Goal: Task Accomplishment & Management: Manage account settings

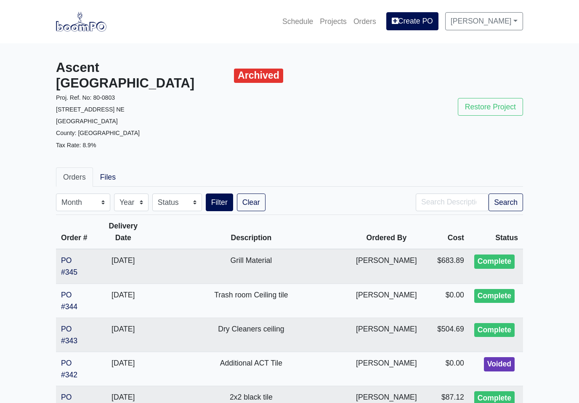
click at [341, 27] on link "Projects" at bounding box center [333, 21] width 34 height 19
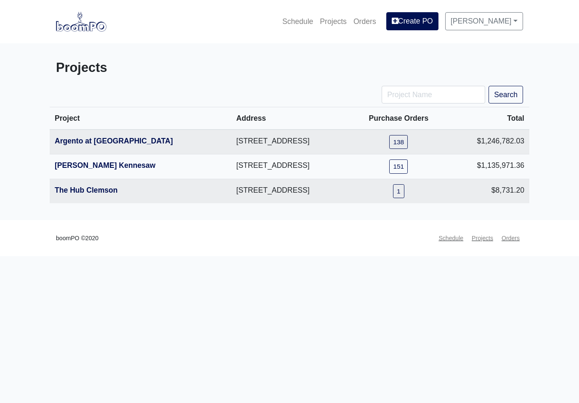
click at [117, 194] on link "The Hub Clemson" at bounding box center [86, 190] width 63 height 8
click at [107, 168] on link "[PERSON_NAME] Kennesaw" at bounding box center [105, 165] width 101 height 8
click at [148, 145] on link "Argento at Sugarloaf Parkway" at bounding box center [114, 141] width 118 height 8
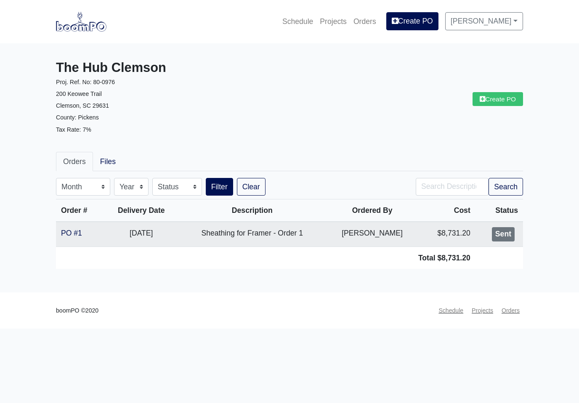
click at [107, 234] on td "9/09/2025" at bounding box center [141, 234] width 75 height 25
click at [289, 235] on td "Sheathing for Framer - Order 1" at bounding box center [252, 234] width 147 height 25
click at [295, 236] on td "Sheathing for Framer - Order 1" at bounding box center [252, 234] width 147 height 25
click at [297, 237] on td "Sheathing for Framer - Order 1" at bounding box center [252, 234] width 147 height 25
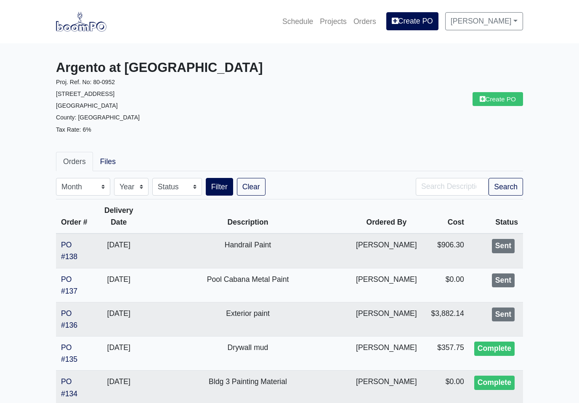
click at [73, 287] on link "PO #137" at bounding box center [69, 285] width 16 height 20
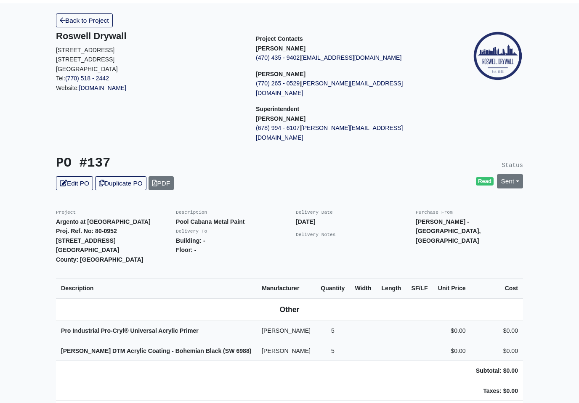
scroll to position [42, 0]
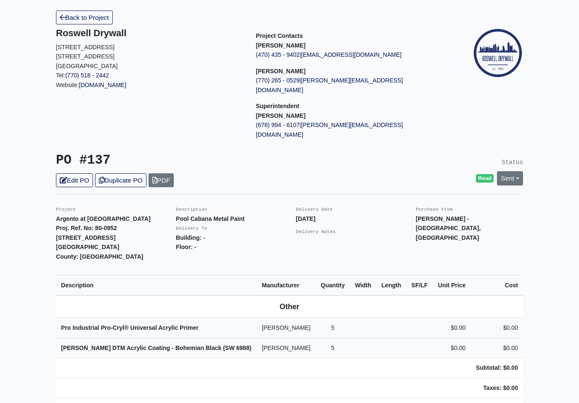
click at [513, 172] on link "Sent" at bounding box center [510, 179] width 26 height 14
click at [433, 217] on link "Complete" at bounding box center [461, 223] width 125 height 13
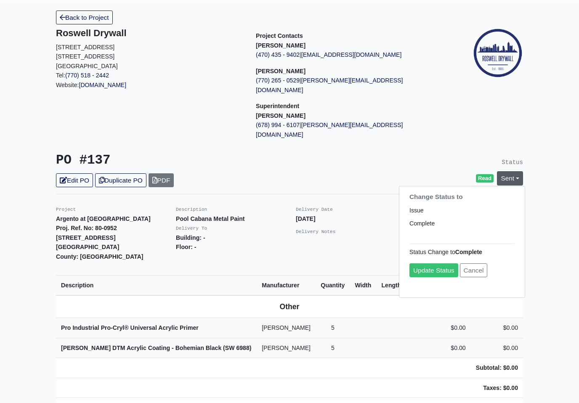
click at [441, 264] on link "Update Status" at bounding box center [433, 271] width 49 height 14
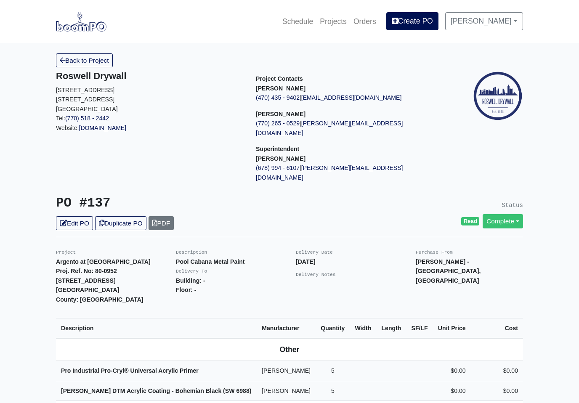
click at [103, 61] on link "Back to Project" at bounding box center [84, 60] width 57 height 14
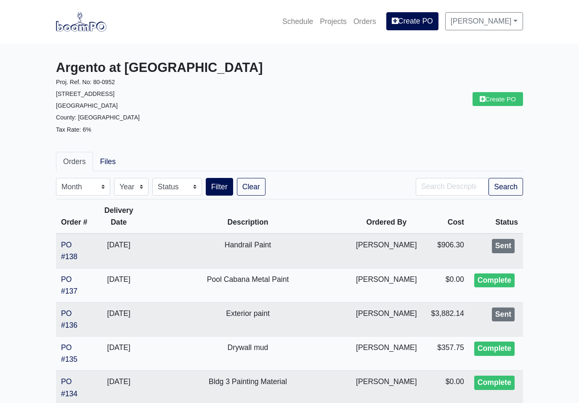
click at [74, 321] on link "PO #136" at bounding box center [69, 319] width 16 height 20
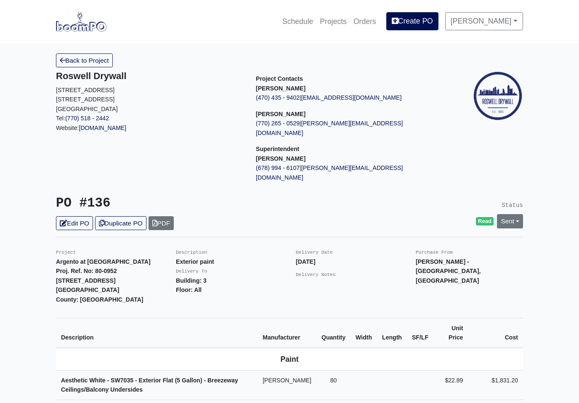
click at [518, 214] on link "Sent" at bounding box center [510, 221] width 26 height 14
click at [443, 260] on link "Complete" at bounding box center [461, 266] width 125 height 13
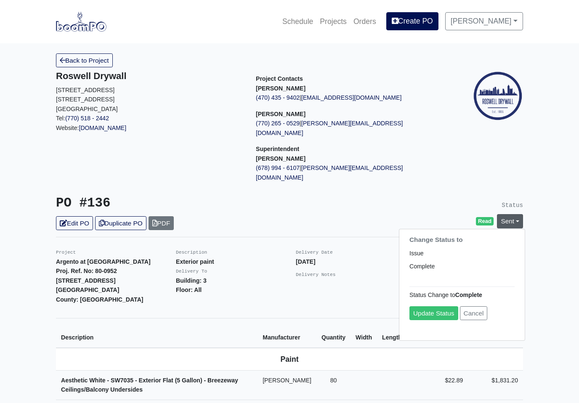
click at [434, 307] on link "Update Status" at bounding box center [433, 314] width 49 height 14
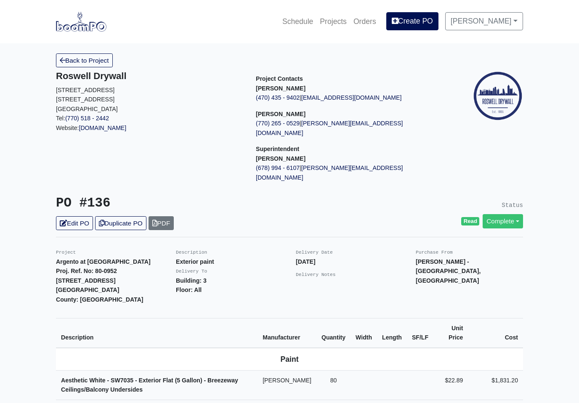
click at [106, 58] on link "Back to Project" at bounding box center [84, 60] width 57 height 14
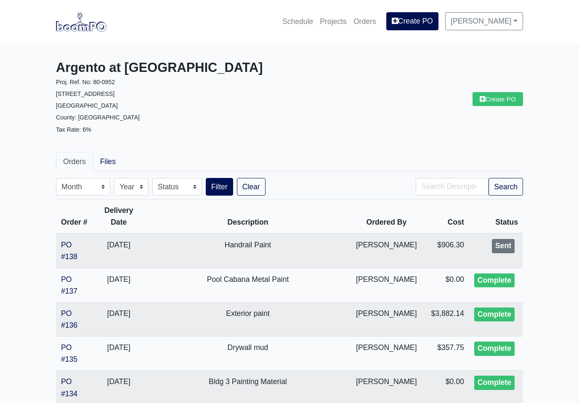
click at [74, 252] on link "PO #138" at bounding box center [69, 251] width 16 height 20
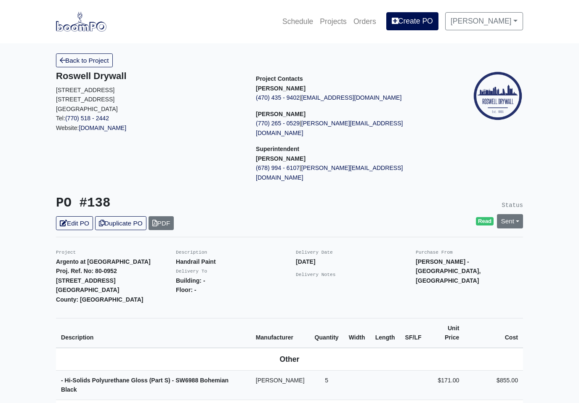
click at [96, 64] on link "Back to Project" at bounding box center [84, 60] width 57 height 14
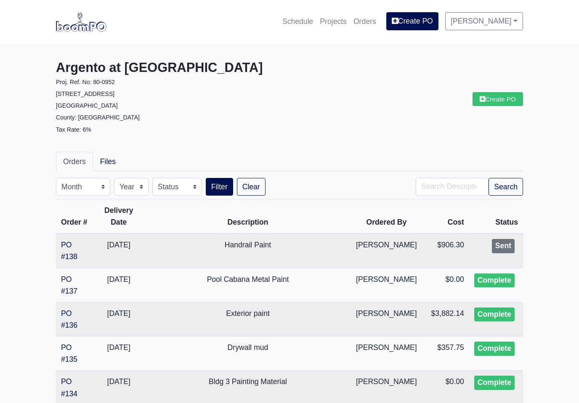
click at [67, 256] on link "PO #138" at bounding box center [69, 251] width 16 height 20
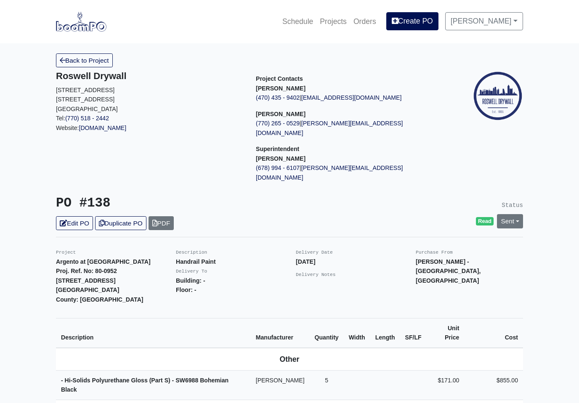
click at [517, 214] on link "Sent" at bounding box center [510, 221] width 26 height 14
click at [441, 260] on link "Complete" at bounding box center [461, 266] width 125 height 13
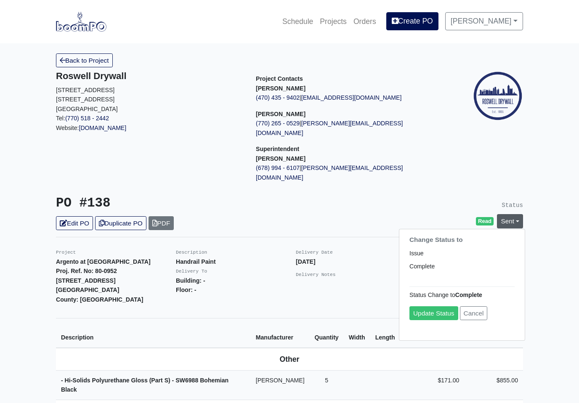
click at [440, 307] on link "Update Status" at bounding box center [433, 314] width 49 height 14
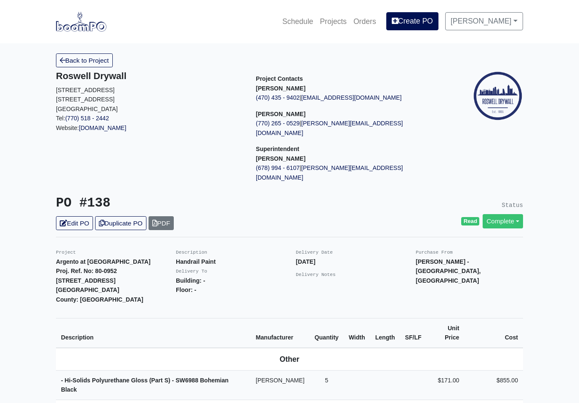
click at [99, 64] on link "Back to Project" at bounding box center [84, 60] width 57 height 14
